Goal: Use online tool/utility: Use online tool/utility

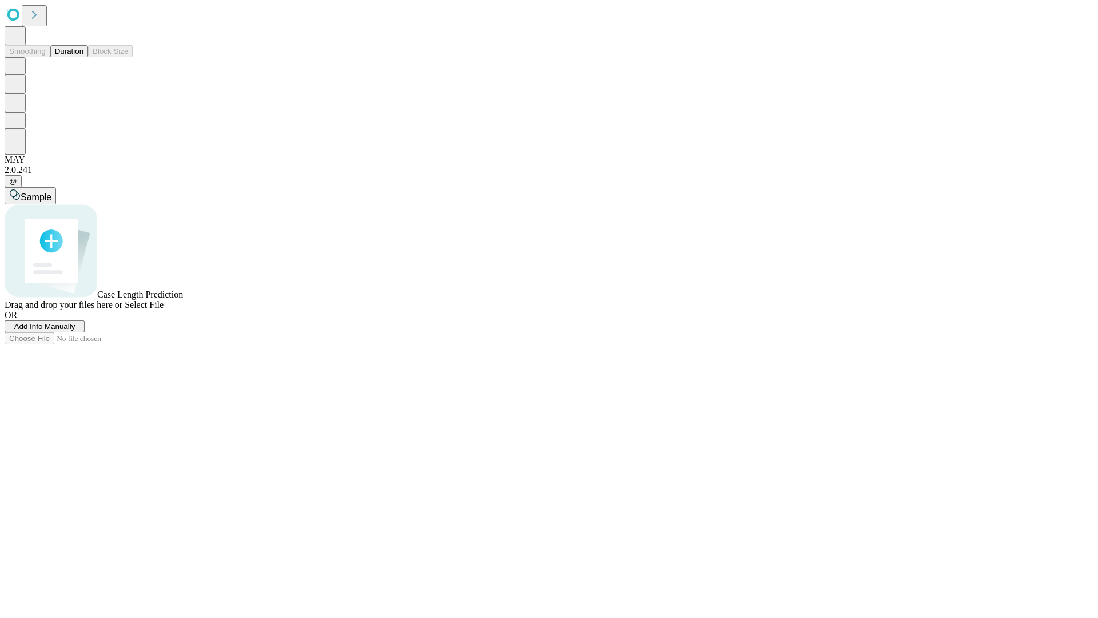
click at [164, 309] on span "Select File" at bounding box center [144, 305] width 39 height 10
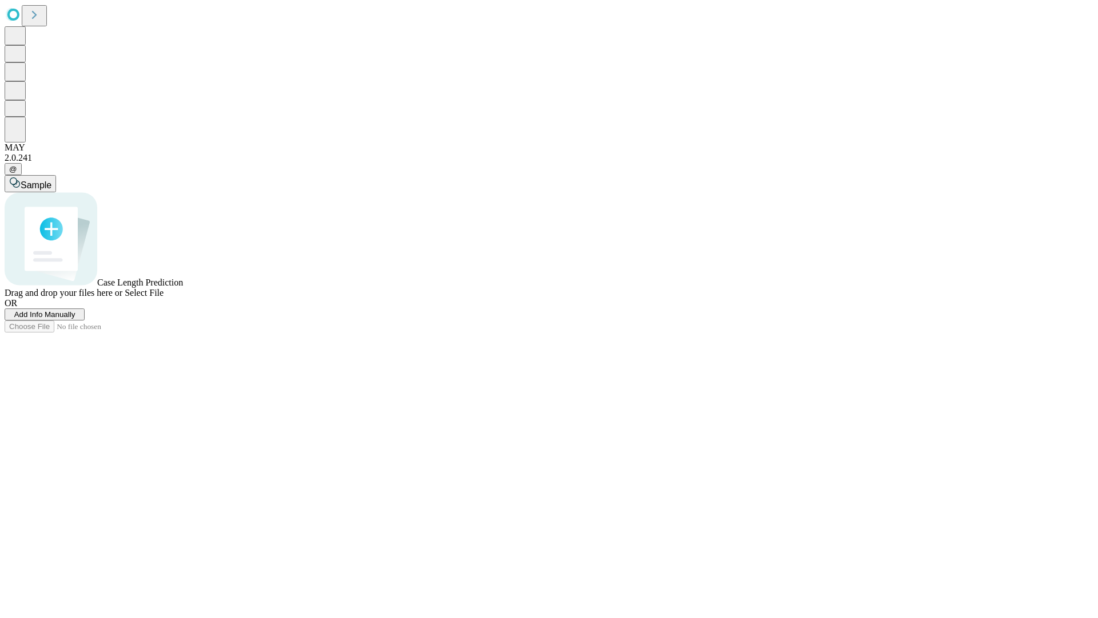
click at [164, 297] on span "Select File" at bounding box center [144, 293] width 39 height 10
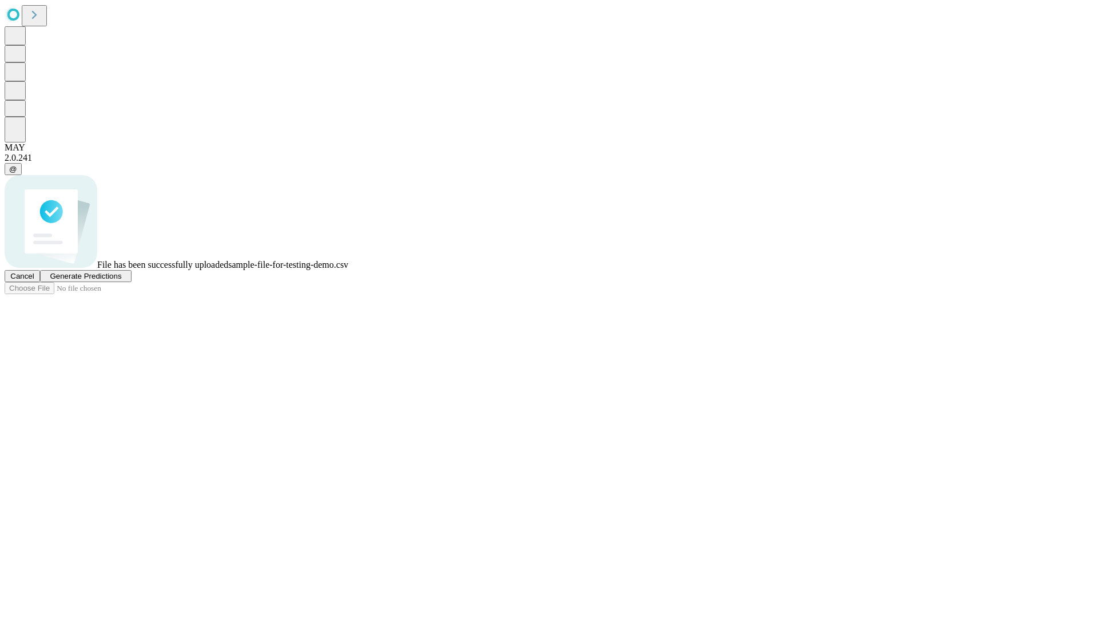
click at [121, 280] on span "Generate Predictions" at bounding box center [86, 276] width 72 height 9
